Goal: Browse casually: Explore the website without a specific task or goal

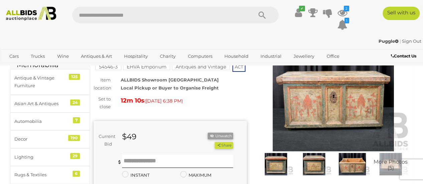
scroll to position [35, 0]
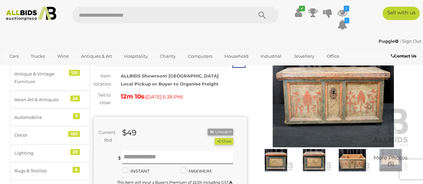
click at [274, 160] on img at bounding box center [275, 160] width 35 height 22
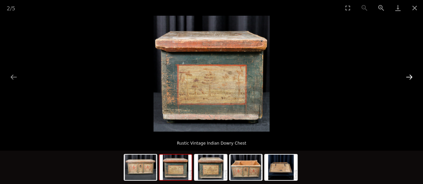
click at [410, 78] on button "Next slide" at bounding box center [409, 76] width 14 height 13
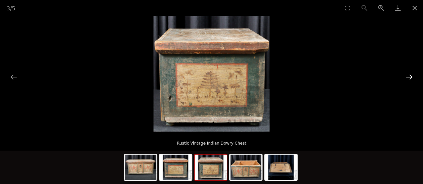
click at [410, 78] on button "Next slide" at bounding box center [409, 76] width 14 height 13
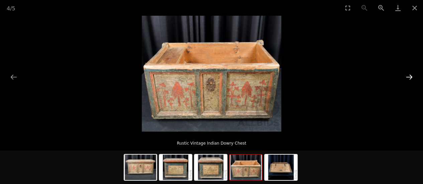
click at [410, 78] on button "Next slide" at bounding box center [409, 76] width 14 height 13
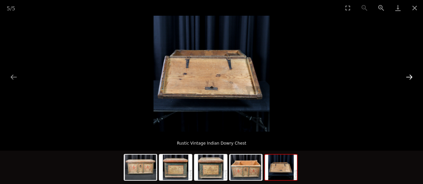
click at [410, 78] on button "Next slide" at bounding box center [409, 76] width 14 height 13
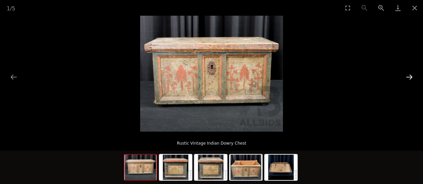
click at [410, 78] on button "Next slide" at bounding box center [409, 76] width 14 height 13
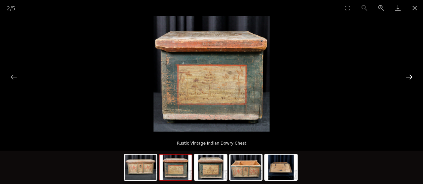
click at [410, 78] on button "Next slide" at bounding box center [409, 76] width 14 height 13
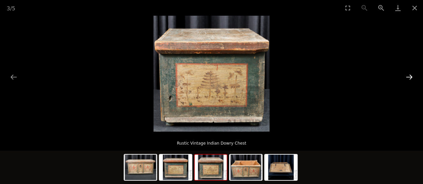
click at [410, 78] on button "Next slide" at bounding box center [409, 76] width 14 height 13
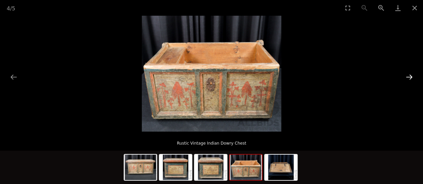
click at [410, 78] on button "Next slide" at bounding box center [409, 76] width 14 height 13
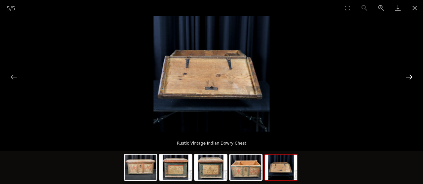
scroll to position [69, 0]
click at [13, 74] on button "Previous slide" at bounding box center [14, 76] width 14 height 13
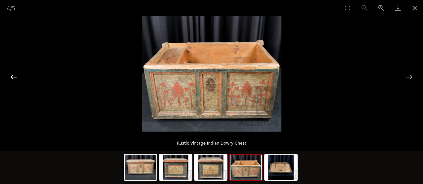
click at [13, 77] on button "Previous slide" at bounding box center [14, 76] width 14 height 13
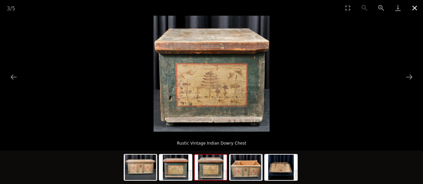
click at [413, 9] on button "Close gallery" at bounding box center [414, 8] width 17 height 16
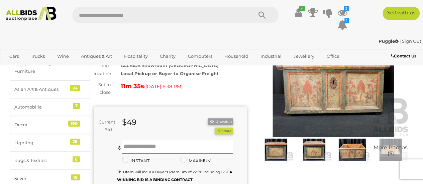
scroll to position [40, 0]
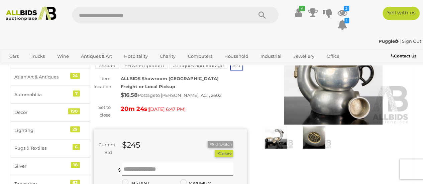
scroll to position [11, 0]
